Goal: Complete application form

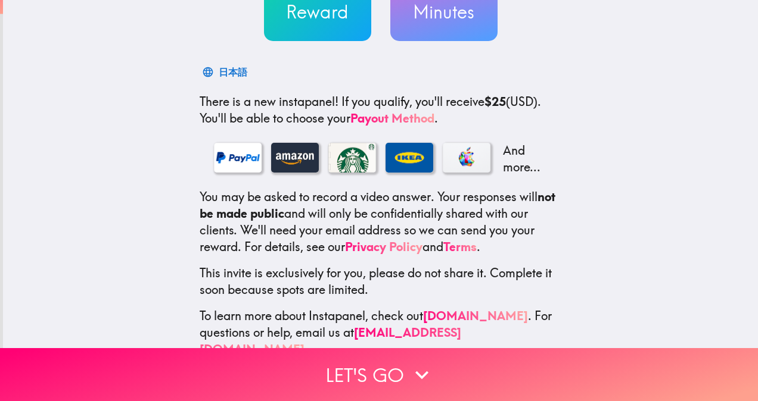
scroll to position [163, 0]
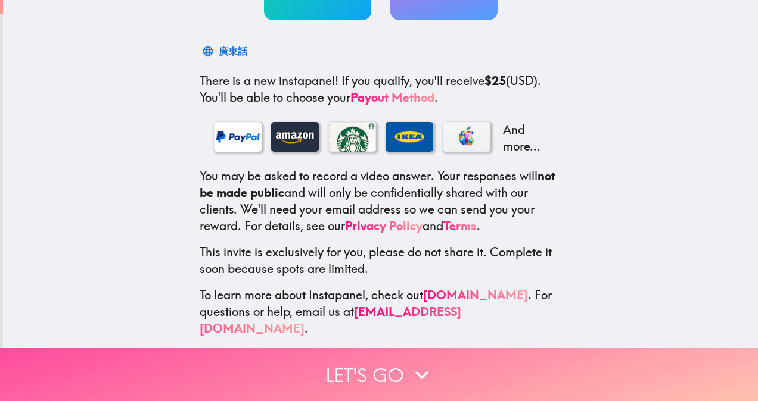
click at [415, 374] on icon "button" at bounding box center [422, 375] width 26 height 26
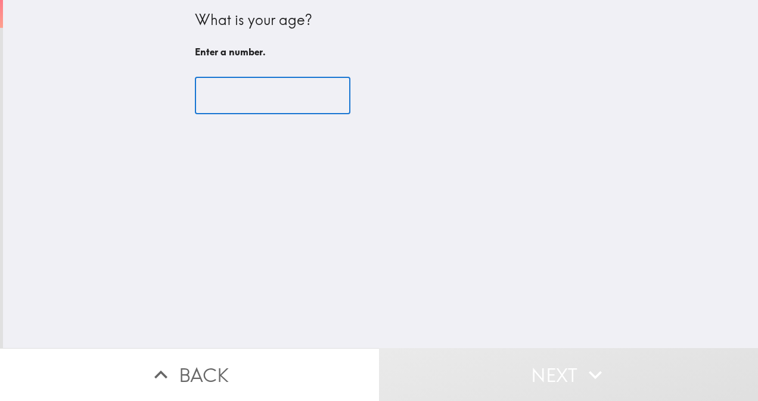
click at [306, 86] on input "number" at bounding box center [272, 95] width 155 height 37
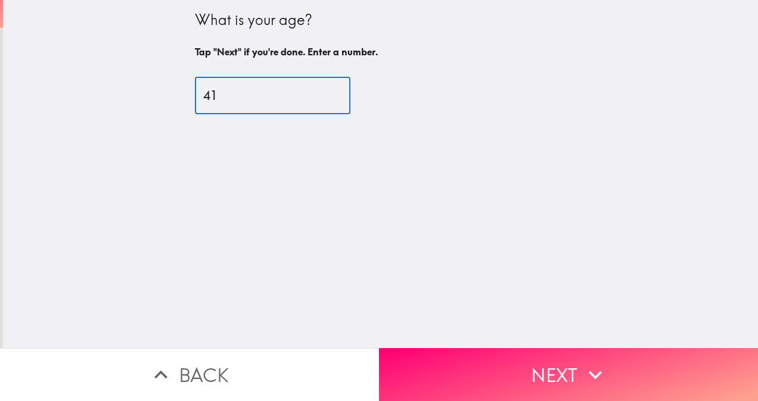
type input "41"
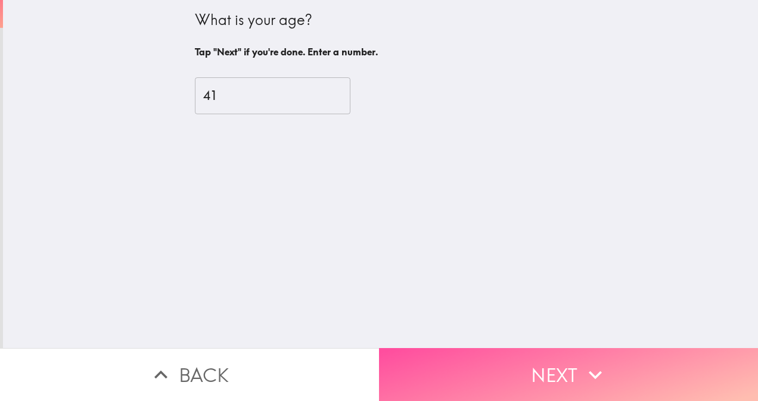
click at [544, 348] on button "Next" at bounding box center [568, 374] width 379 height 53
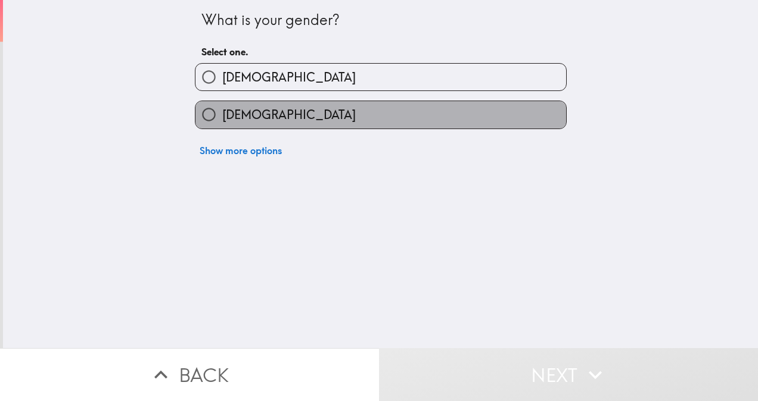
click at [330, 126] on label "Female" at bounding box center [380, 114] width 370 height 27
click at [222, 126] on input "Female" at bounding box center [208, 114] width 27 height 27
radio input "true"
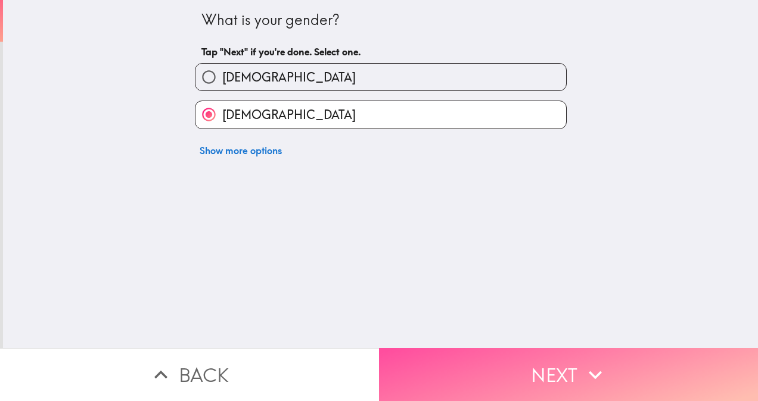
click at [534, 362] on button "Next" at bounding box center [568, 374] width 379 height 53
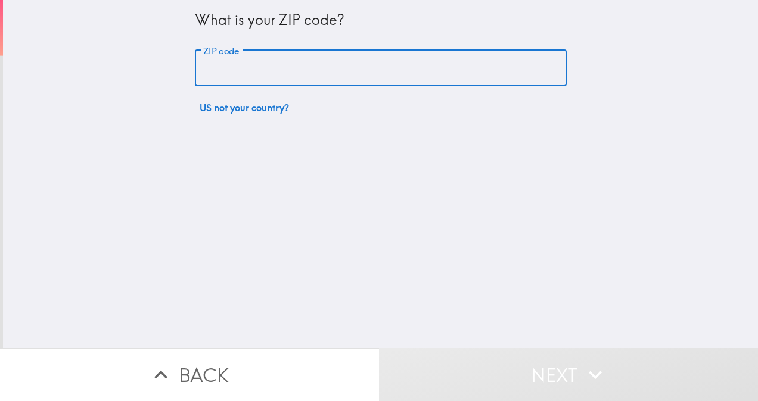
click at [353, 65] on input "ZIP code" at bounding box center [381, 68] width 372 height 37
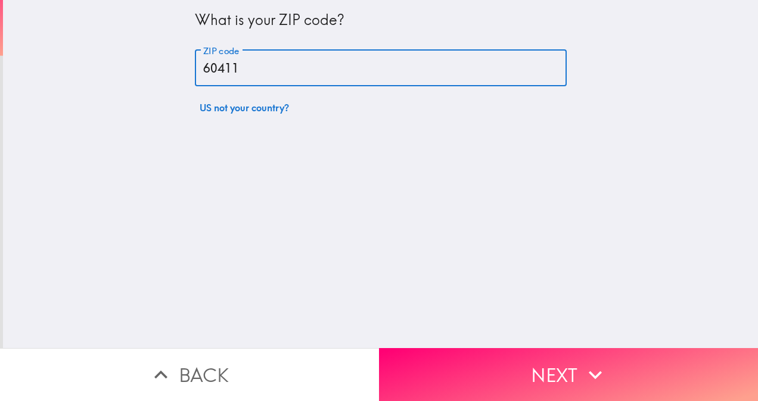
type input "60411"
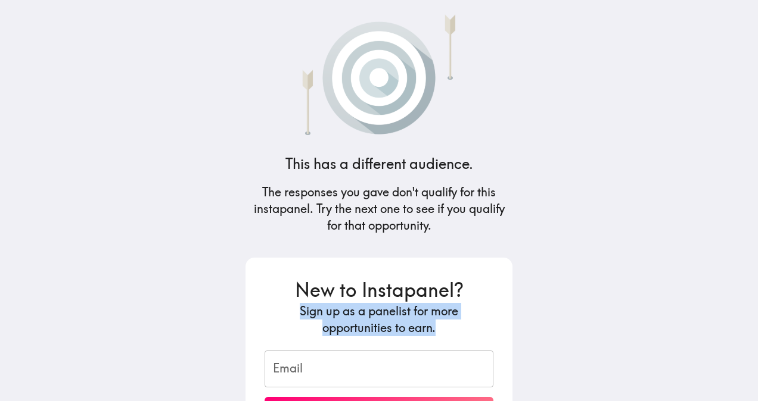
drag, startPoint x: 748, startPoint y: 273, endPoint x: 751, endPoint y: 335, distance: 62.0
click at [751, 335] on main "This has a different audience. The responses you gave don't qualify for this in…" at bounding box center [379, 200] width 758 height 401
